Goal: Information Seeking & Learning: Learn about a topic

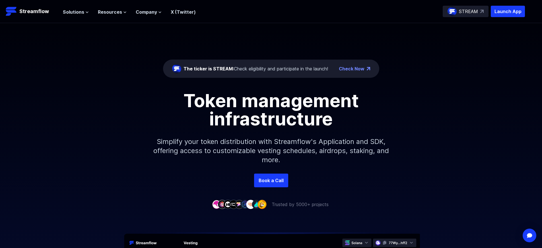
click at [508, 11] on p "Launch App" at bounding box center [508, 11] width 34 height 11
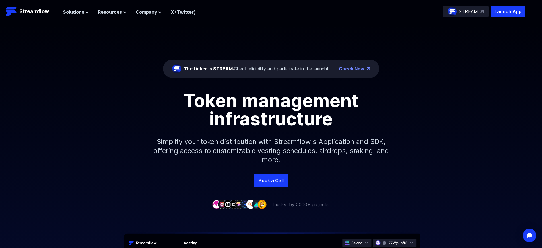
click at [508, 11] on p "Launch App" at bounding box center [508, 11] width 34 height 11
